Goal: Use online tool/utility: Utilize a website feature to perform a specific function

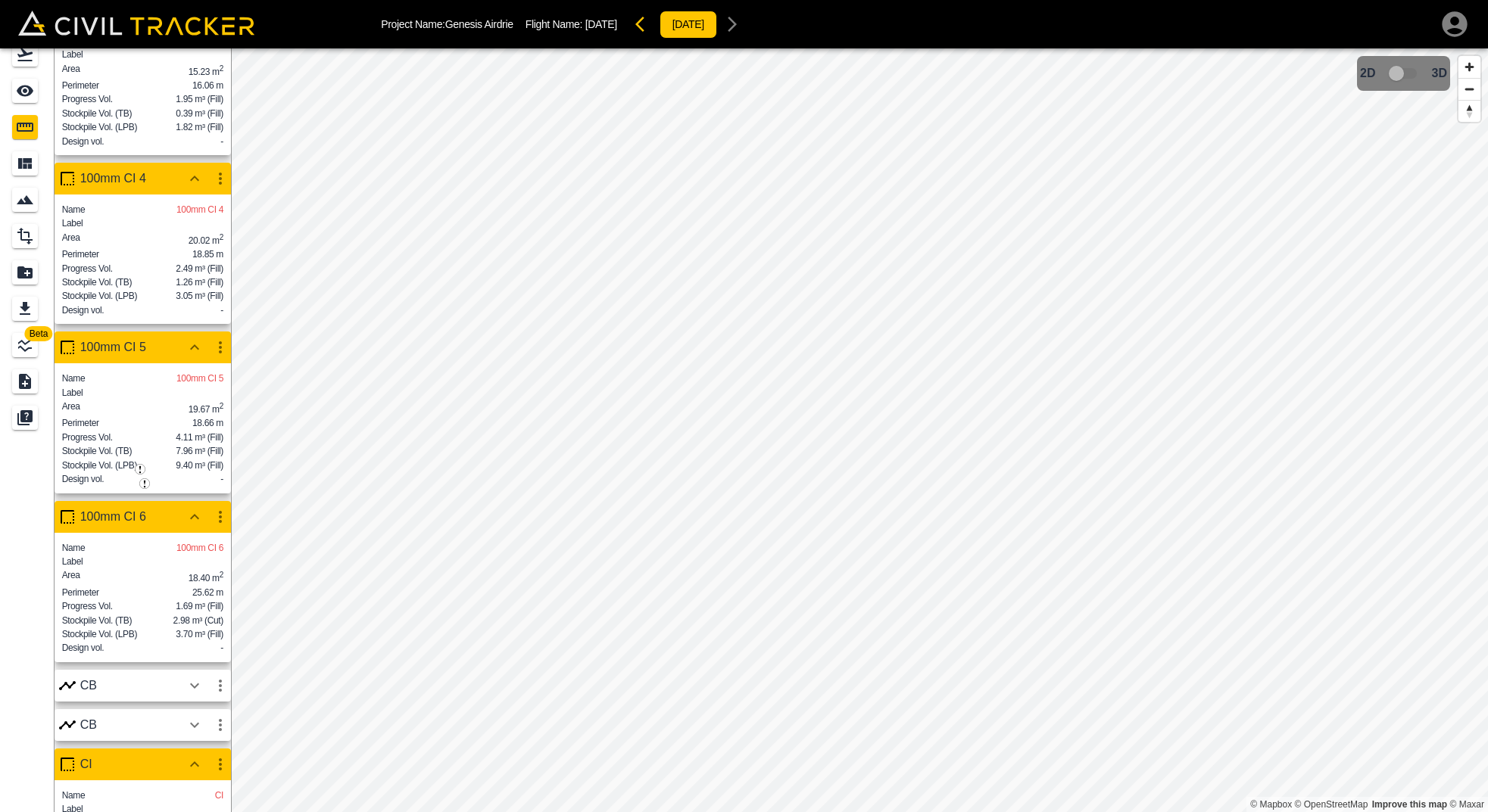
scroll to position [244, 0]
click at [144, 261] on div "Perimeter 18.85 m" at bounding box center [143, 255] width 161 height 12
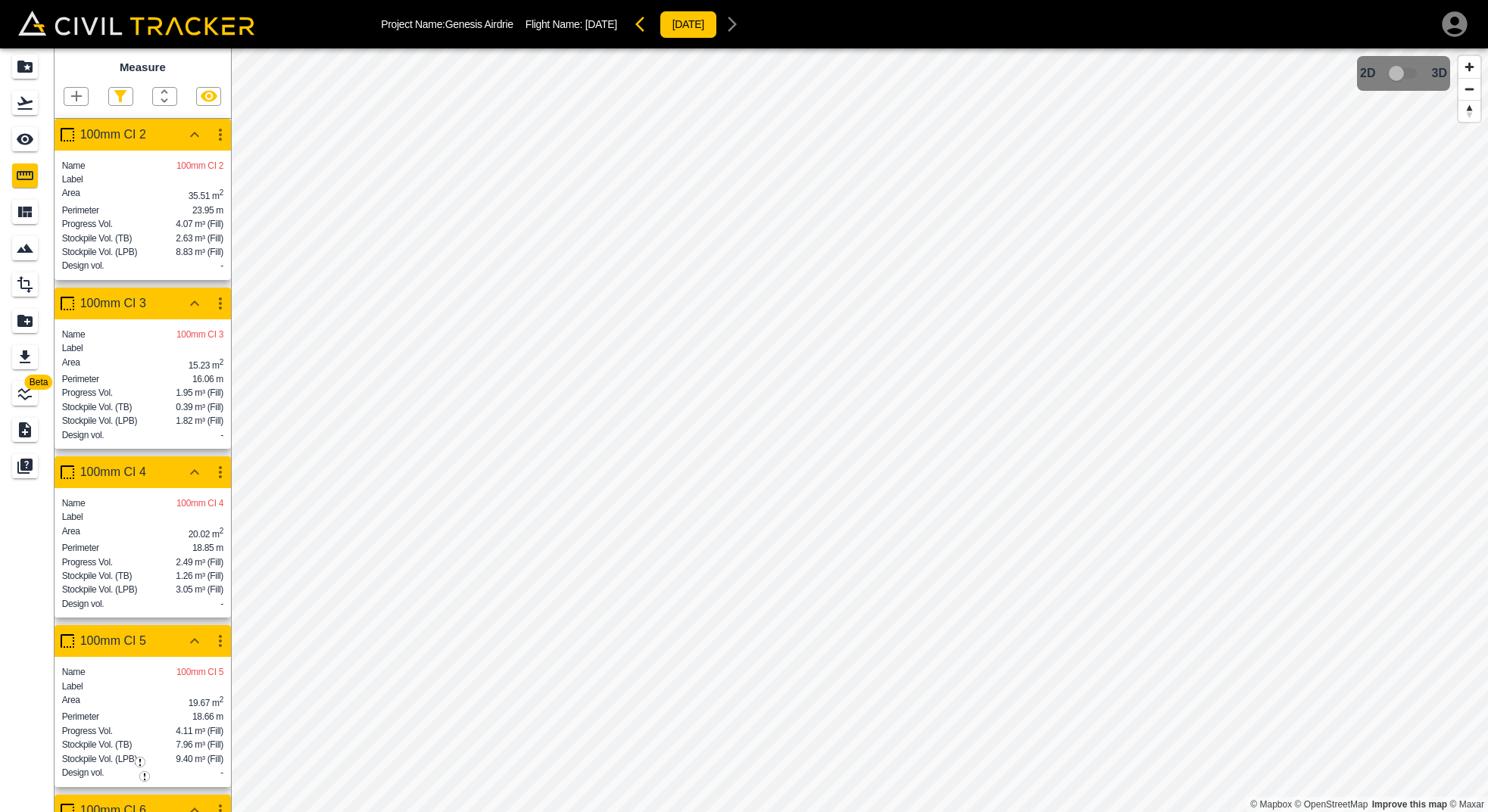
scroll to position [0, 0]
click at [190, 132] on icon "button" at bounding box center [194, 135] width 19 height 19
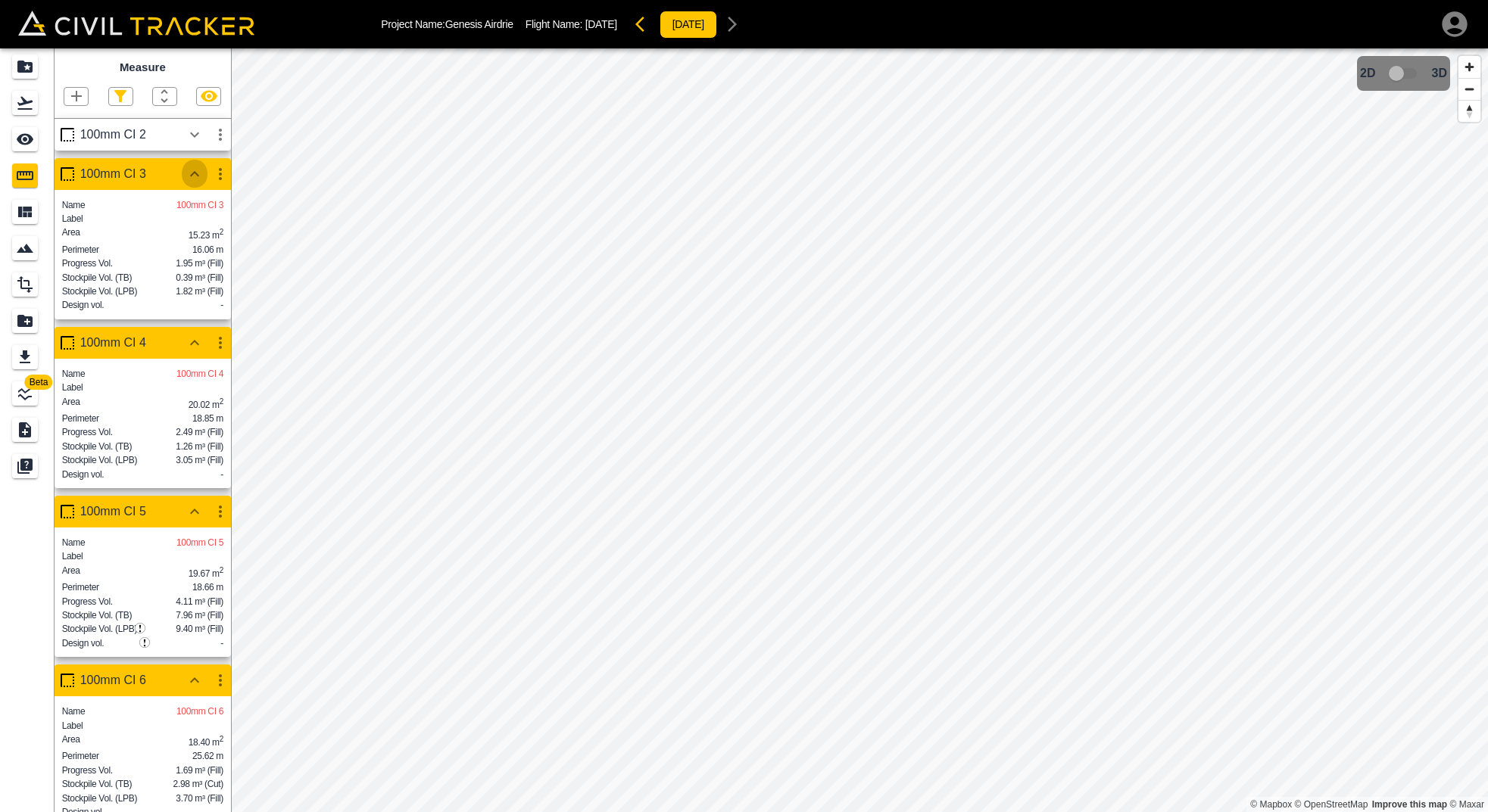
drag, startPoint x: 198, startPoint y: 173, endPoint x: 198, endPoint y: 208, distance: 35.0
click at [198, 173] on icon "button" at bounding box center [194, 174] width 19 height 19
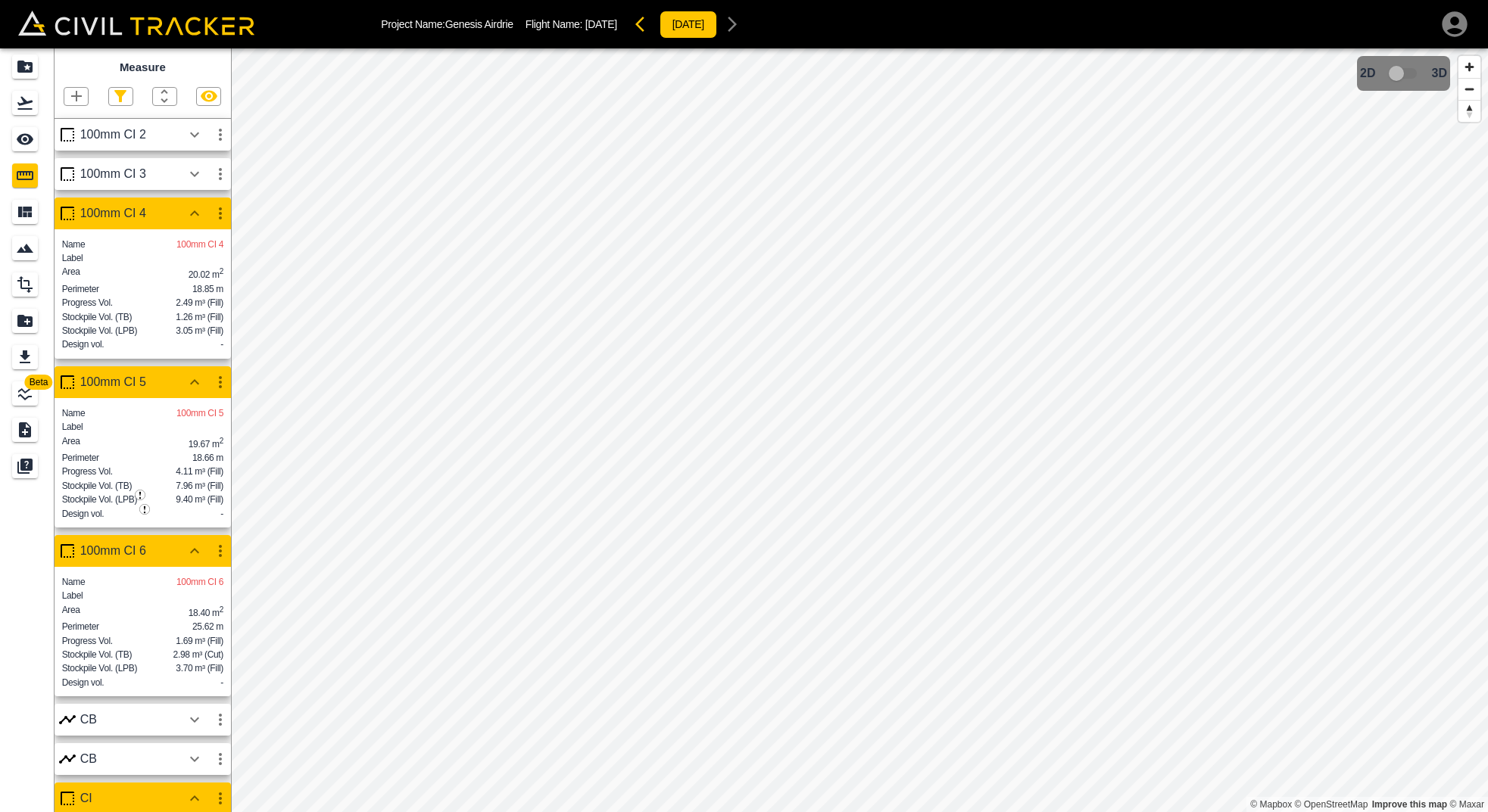
click at [199, 212] on icon "button" at bounding box center [194, 214] width 19 height 19
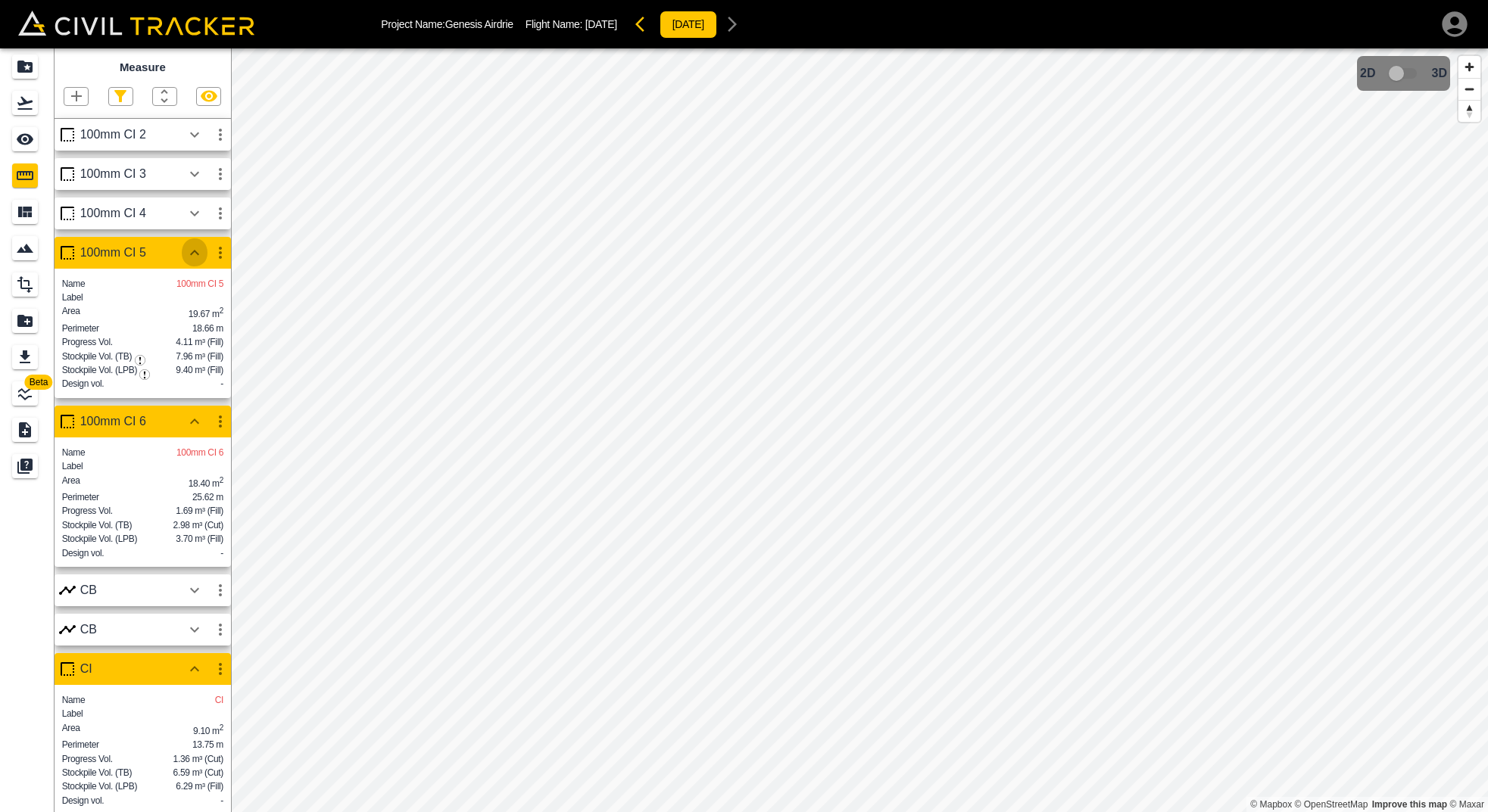
click at [192, 244] on icon "button" at bounding box center [194, 252] width 19 height 19
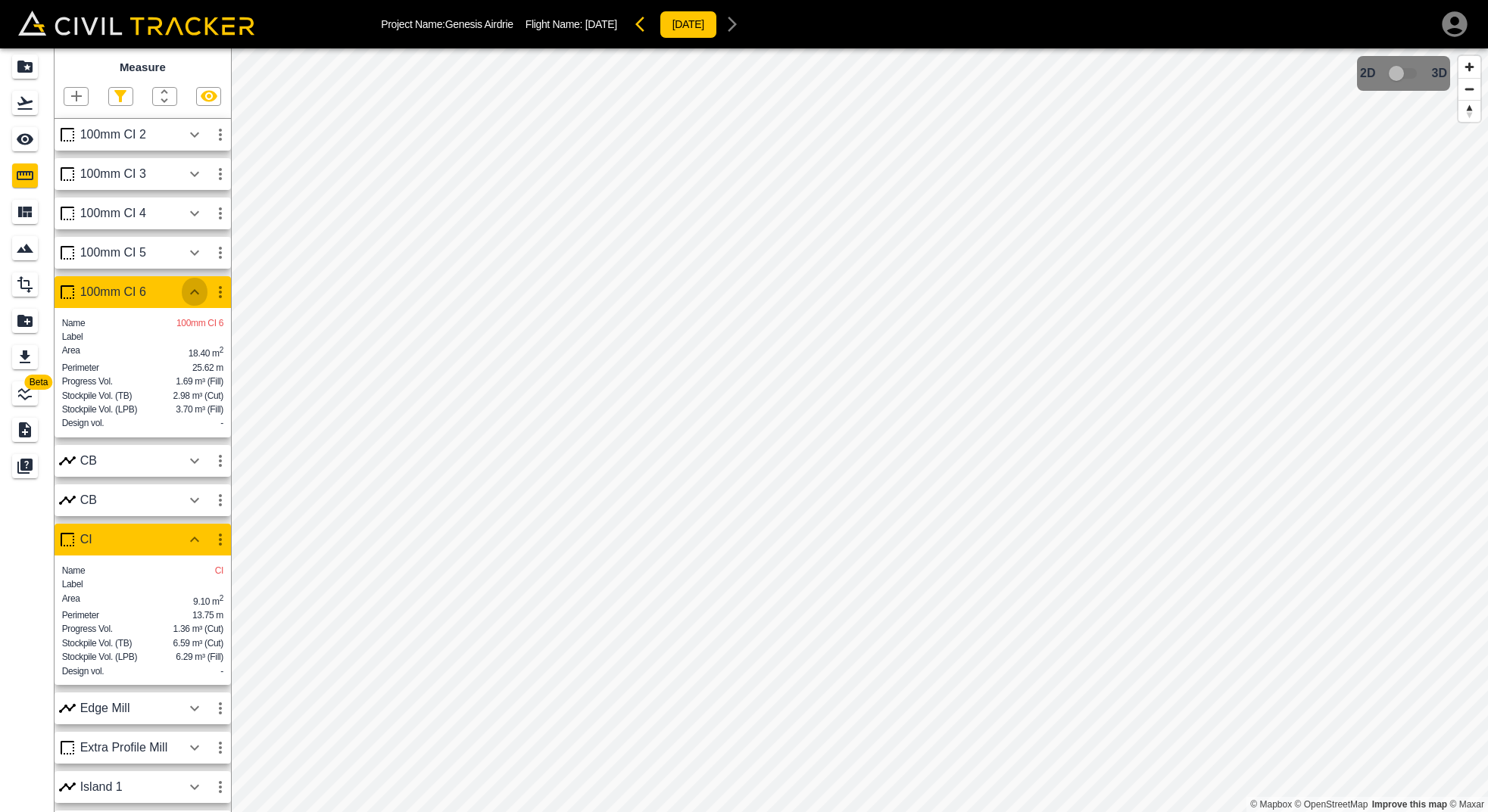
click at [198, 285] on icon "button" at bounding box center [194, 292] width 19 height 19
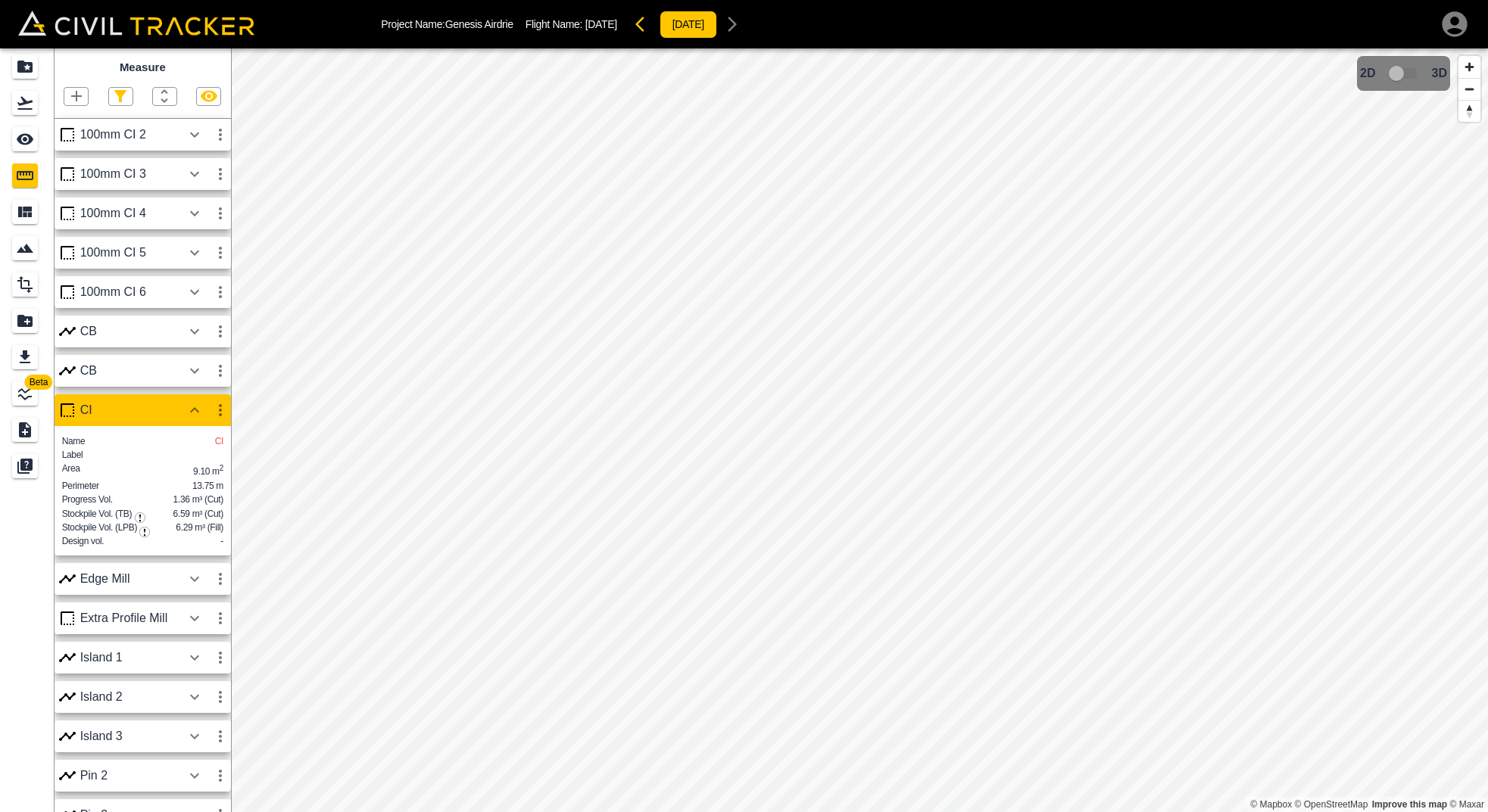
click at [198, 409] on icon "button" at bounding box center [194, 410] width 19 height 19
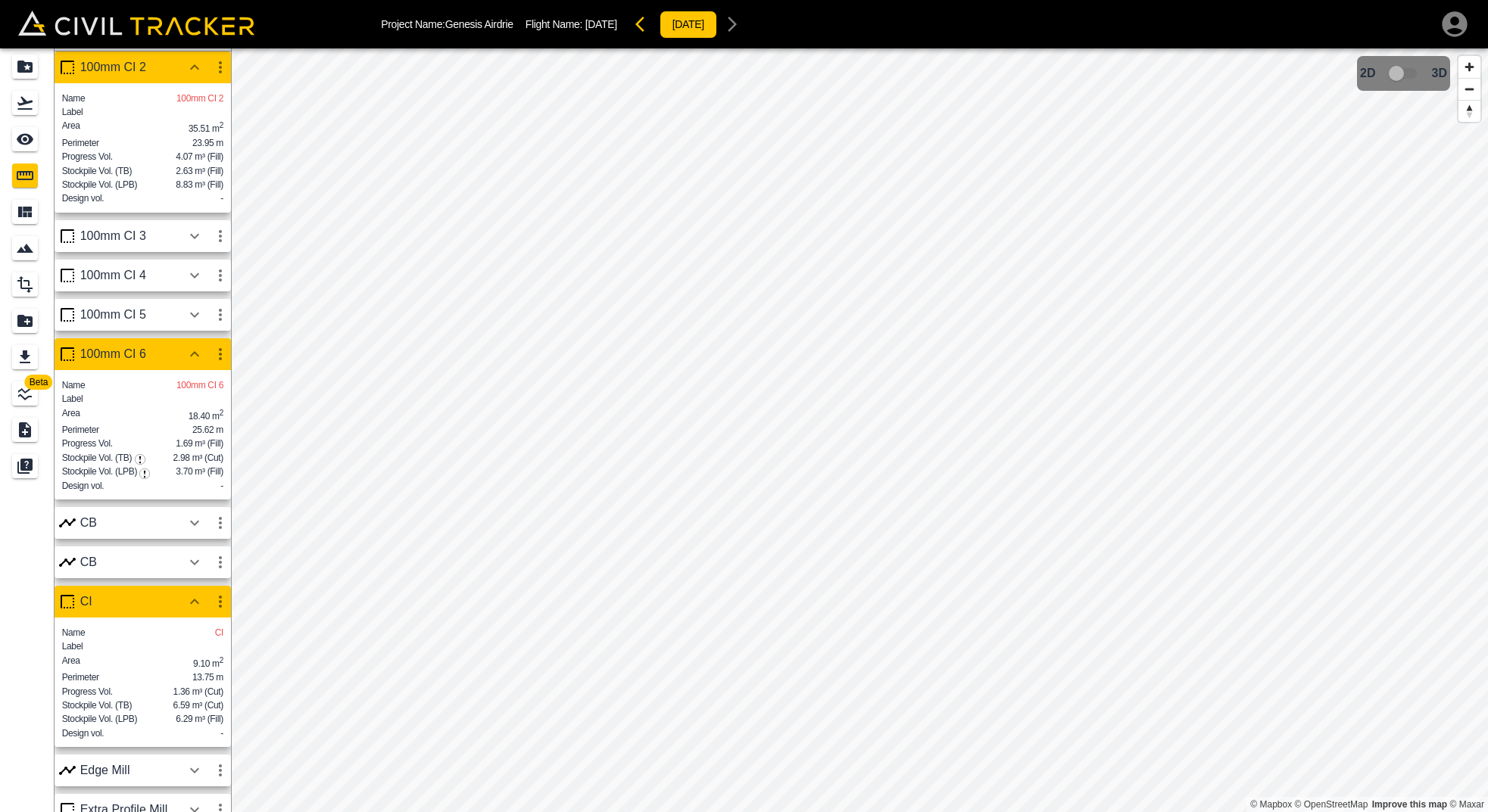
scroll to position [76, 0]
